Goal: Navigation & Orientation: Find specific page/section

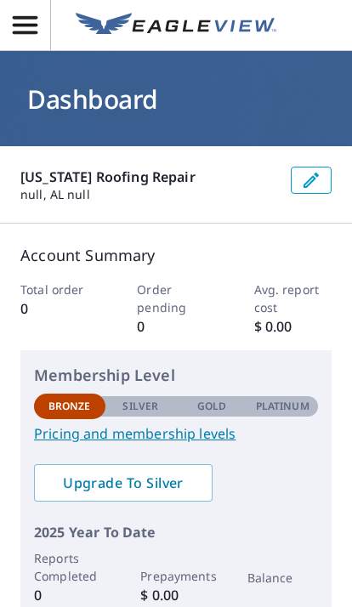
click at [14, 43] on button "button" at bounding box center [25, 25] width 51 height 50
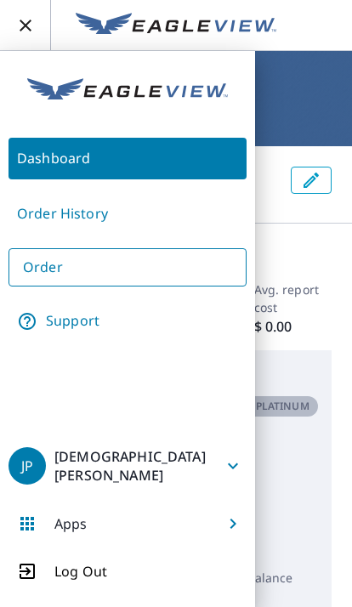
click at [91, 529] on div "Apps" at bounding box center [53, 523] width 88 height 37
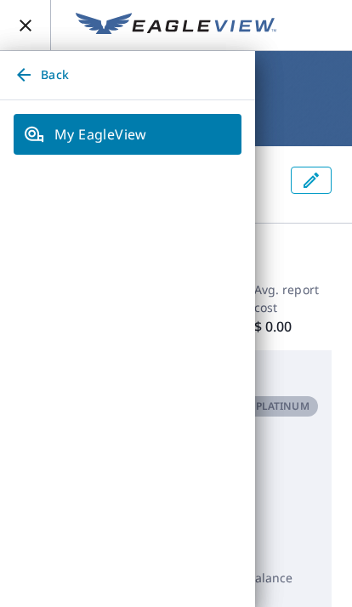
click at [50, 141] on span "My EagleView" at bounding box center [128, 134] width 208 height 20
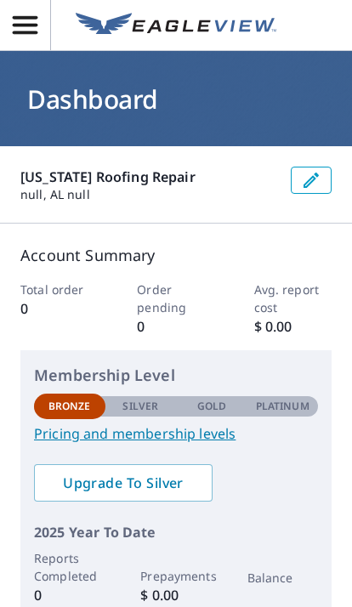
click at [22, 29] on icon "button" at bounding box center [25, 25] width 30 height 30
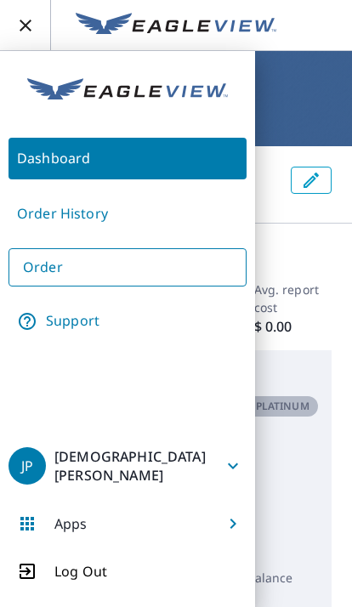
click at [213, 524] on span "Apps" at bounding box center [128, 523] width 238 height 41
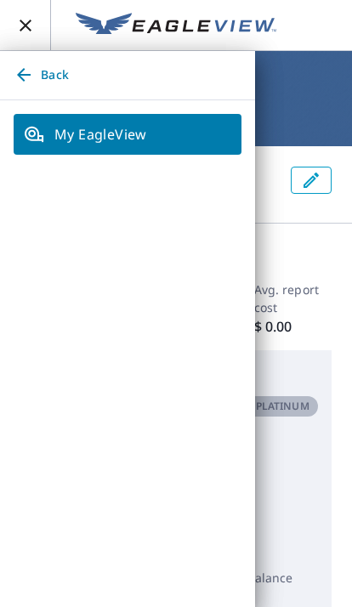
click at [67, 131] on span "My EagleView" at bounding box center [128, 134] width 208 height 20
